Goal: Navigation & Orientation: Find specific page/section

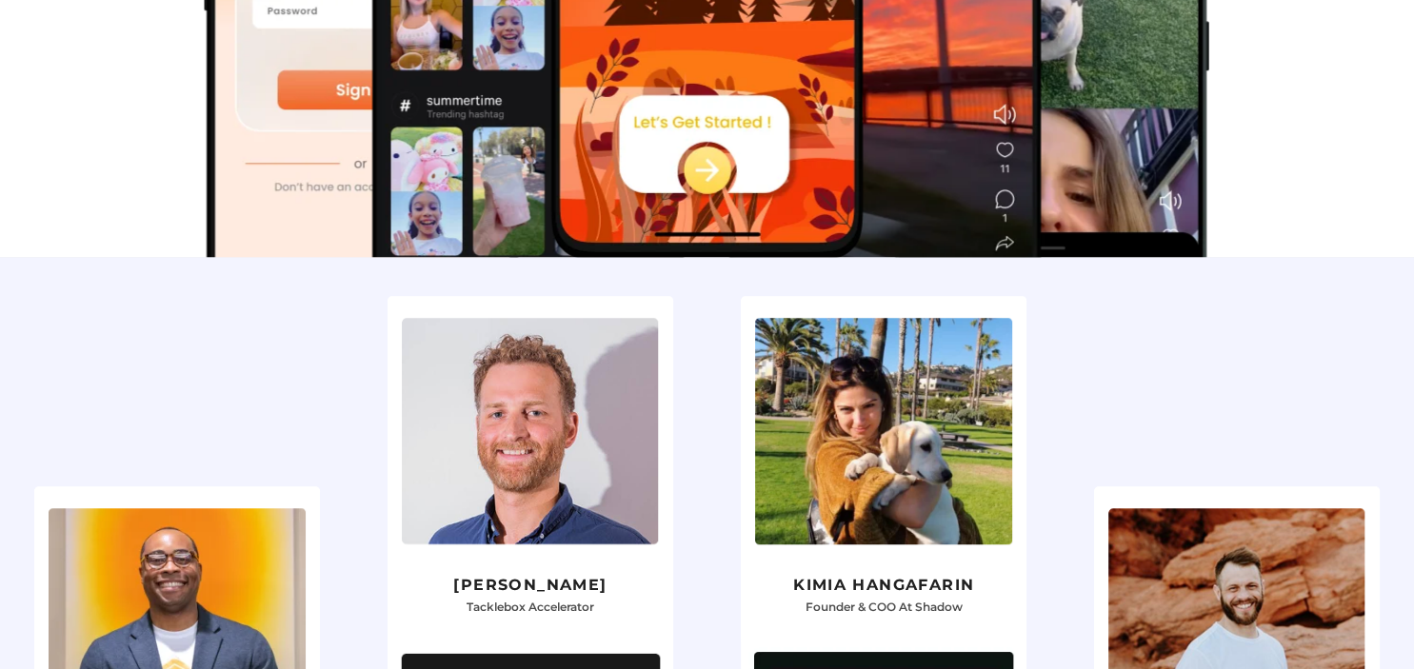
scroll to position [1810, 0]
